Goal: Task Accomplishment & Management: Use online tool/utility

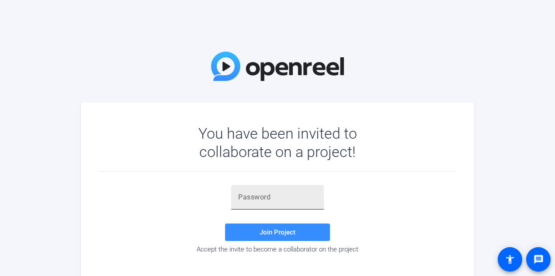
click at [277, 205] on div at bounding box center [277, 197] width 79 height 24
paste input "~GoOVc"
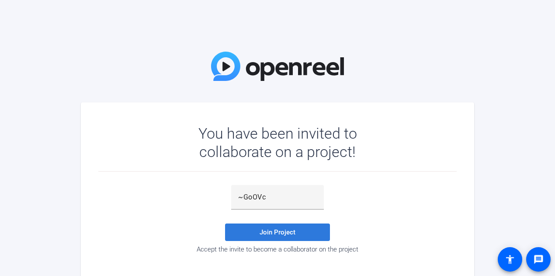
click at [267, 236] on span "Join Project" at bounding box center [278, 232] width 36 height 8
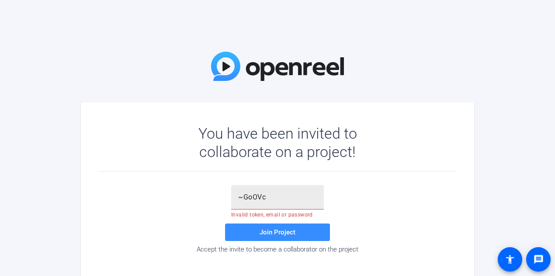
click at [298, 201] on input "~GoOVc" at bounding box center [277, 197] width 79 height 10
click at [237, 199] on div "~GoOVc" at bounding box center [277, 197] width 93 height 24
click at [241, 198] on input "~GoOVc" at bounding box center [277, 197] width 79 height 10
drag, startPoint x: 258, startPoint y: 201, endPoint x: 263, endPoint y: 200, distance: 5.8
click at [258, 201] on input "~GoOVc" at bounding box center [277, 197] width 79 height 10
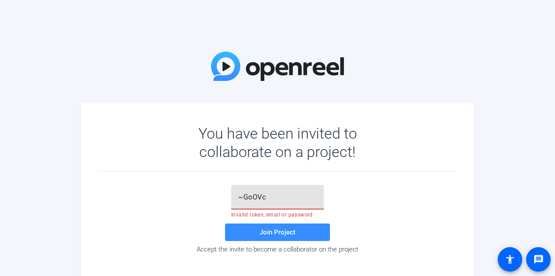
drag, startPoint x: 266, startPoint y: 200, endPoint x: 195, endPoint y: 192, distance: 71.3
click at [195, 199] on div "~GoOVc Invalid token, email or password Join Project Accept the invite to becom…" at bounding box center [277, 219] width 359 height 68
paste input "}WqSch"
type input "}WqSch"
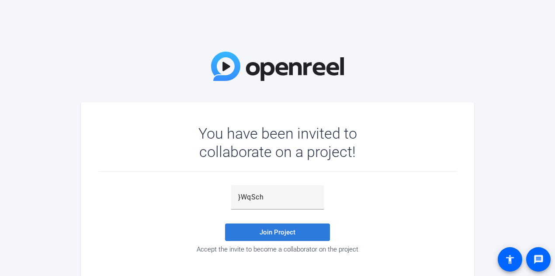
click at [261, 235] on span "Join Project" at bounding box center [278, 232] width 36 height 8
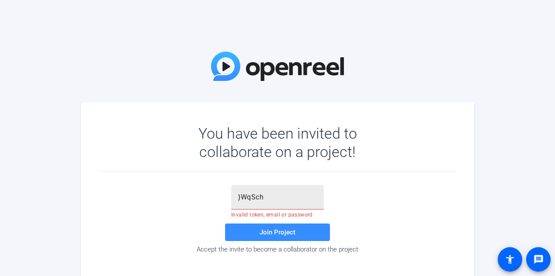
click at [265, 205] on div "}WqSch" at bounding box center [277, 197] width 79 height 24
click at [240, 201] on input "}WqSch" at bounding box center [277, 197] width 79 height 10
click at [238, 198] on input "}WqSch" at bounding box center [277, 197] width 79 height 10
click at [263, 229] on span "Join Project" at bounding box center [278, 232] width 36 height 8
click at [247, 194] on input "text" at bounding box center [277, 197] width 79 height 10
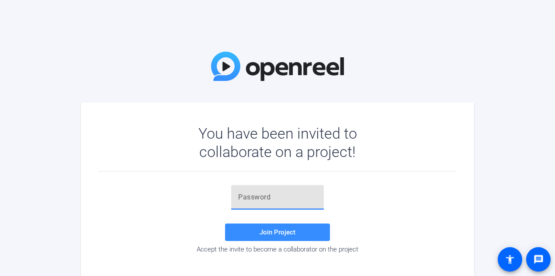
paste input "}WqSch"
type input "}WqSch"
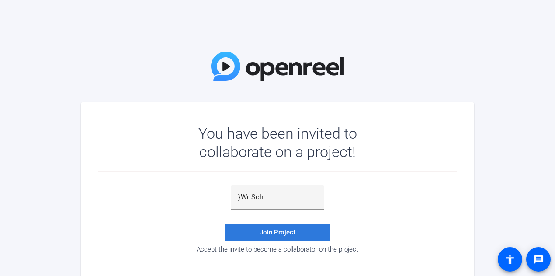
click at [289, 231] on span "Join Project" at bounding box center [278, 232] width 36 height 8
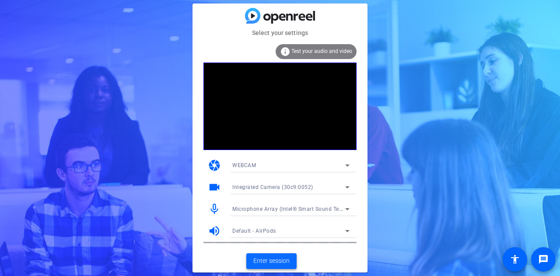
click at [276, 258] on span "Enter session" at bounding box center [271, 260] width 36 height 9
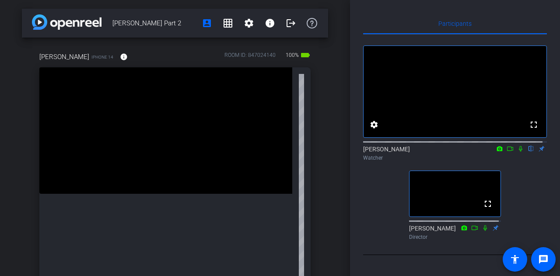
click at [517, 152] on icon at bounding box center [520, 149] width 7 height 6
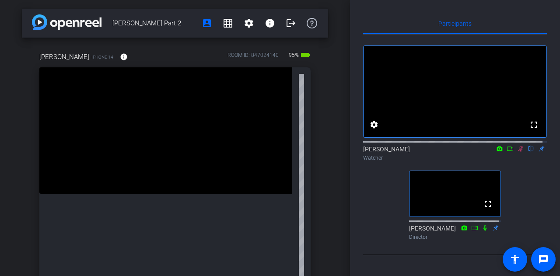
click at [506, 152] on icon at bounding box center [509, 149] width 7 height 6
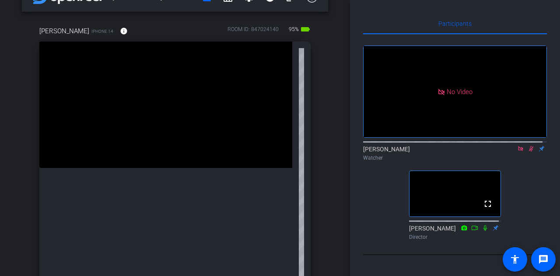
scroll to position [44, 0]
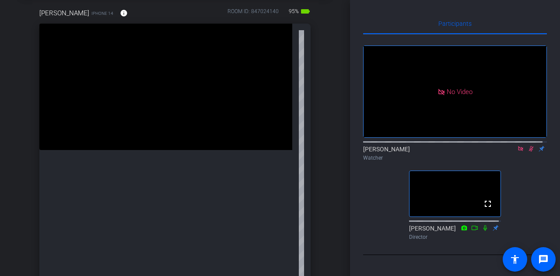
click at [529, 152] on icon at bounding box center [531, 149] width 5 height 6
click at [517, 152] on icon at bounding box center [520, 149] width 7 height 6
click at [519, 152] on icon at bounding box center [520, 149] width 3 height 6
click at [506, 152] on icon at bounding box center [509, 149] width 7 height 6
click at [527, 152] on icon at bounding box center [530, 149] width 7 height 6
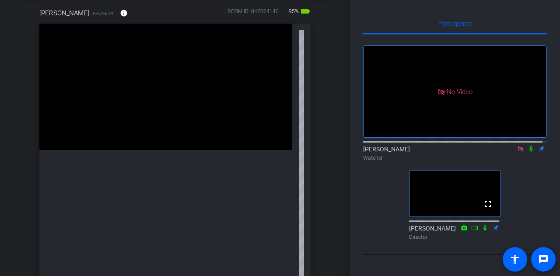
click at [517, 152] on icon at bounding box center [520, 149] width 7 height 6
